Goal: Information Seeking & Learning: Learn about a topic

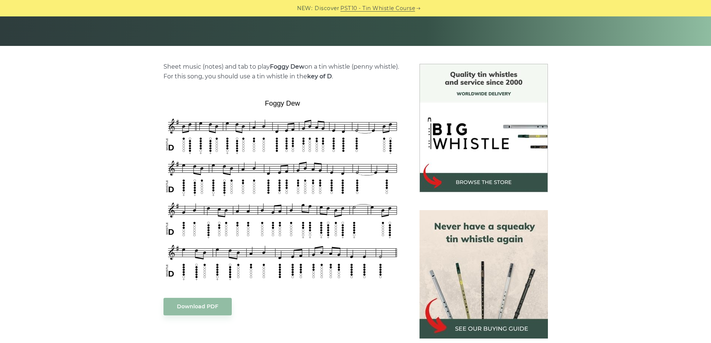
scroll to position [149, 0]
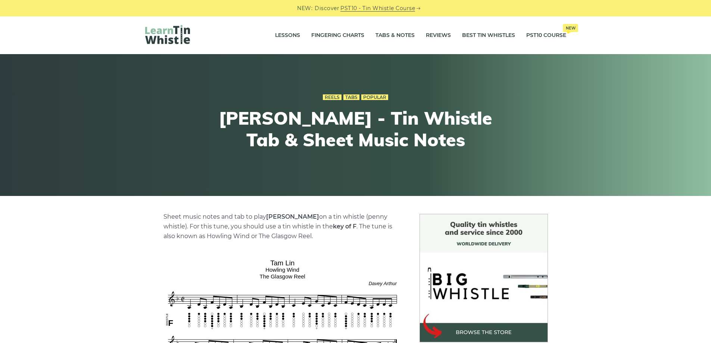
scroll to position [224, 0]
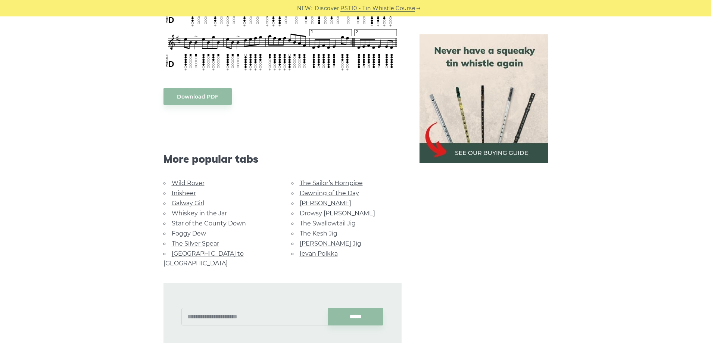
scroll to position [448, 0]
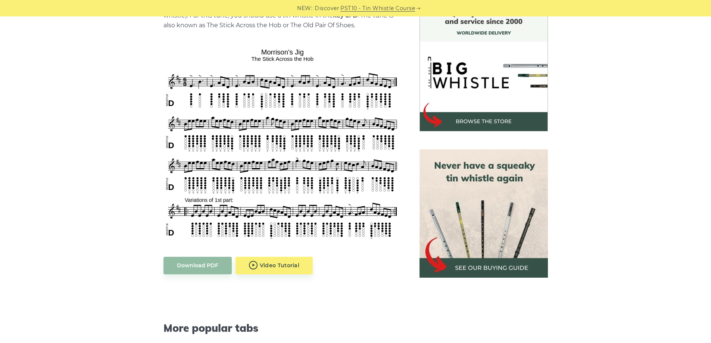
scroll to position [224, 0]
